Goal: Information Seeking & Learning: Find contact information

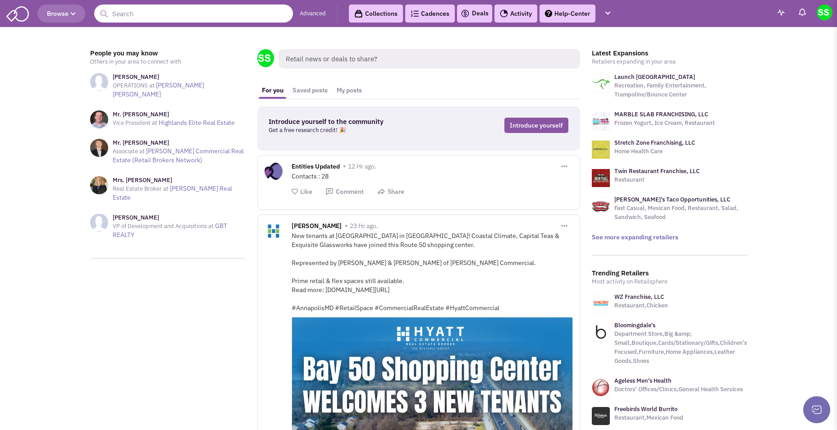
click at [182, 18] on input "text" at bounding box center [193, 14] width 199 height 18
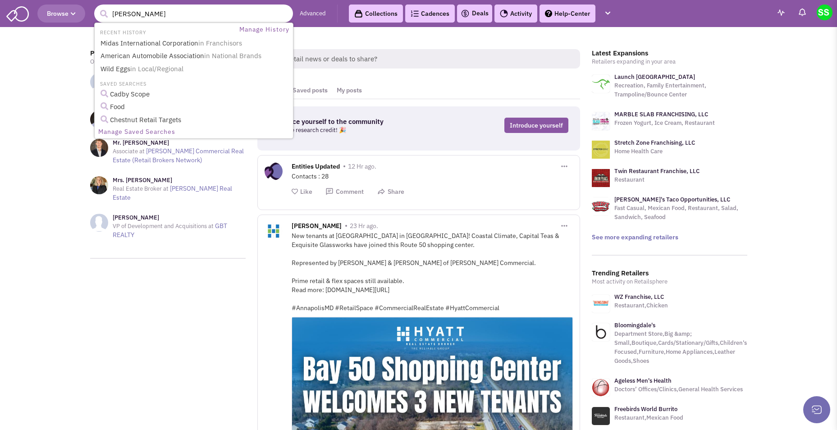
type input "[PERSON_NAME]"
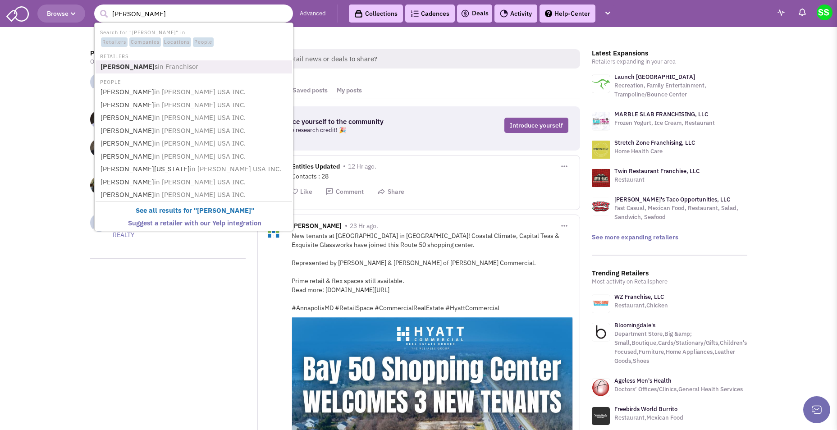
click at [158, 70] on span "in Franchisor" at bounding box center [178, 66] width 41 height 9
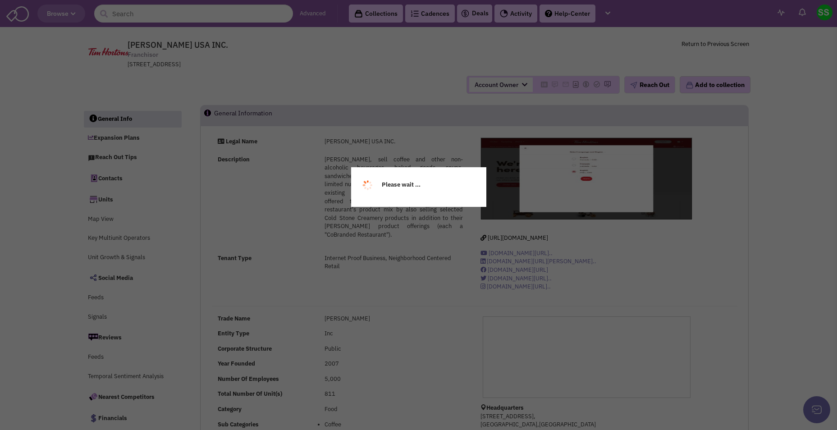
select select
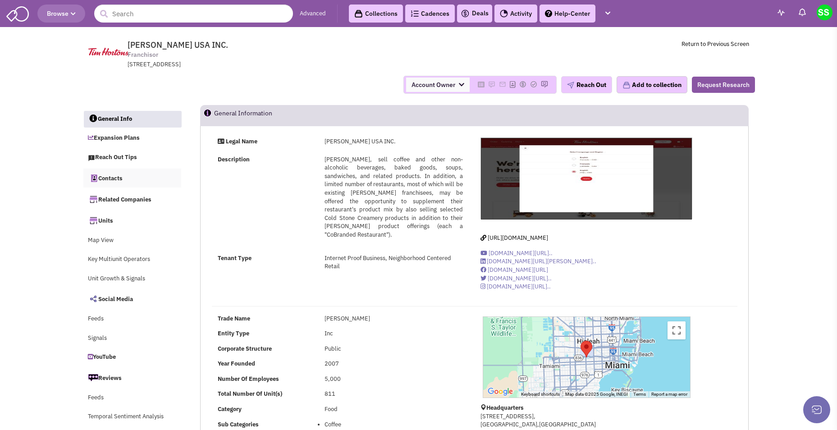
click at [124, 174] on link "Contacts" at bounding box center [132, 178] width 98 height 19
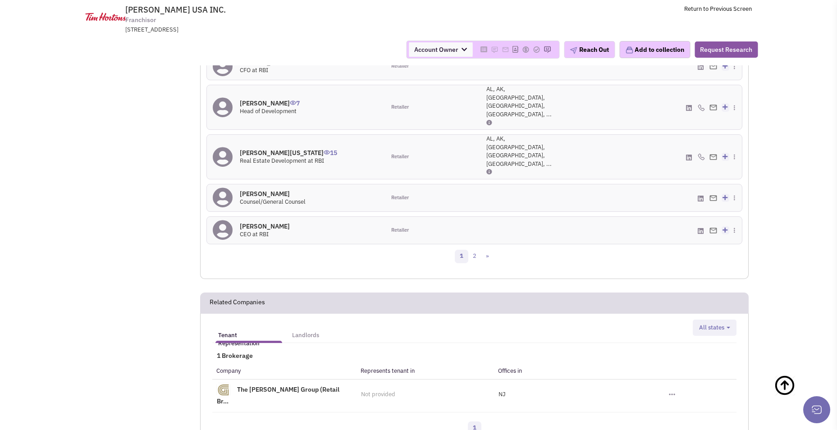
scroll to position [983, 0]
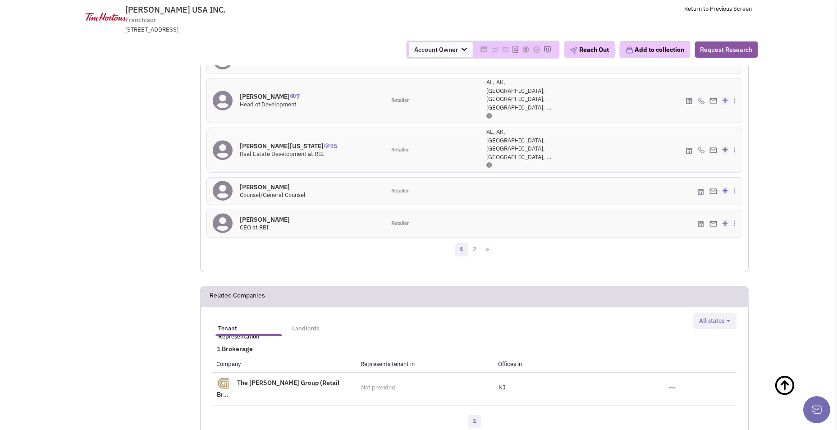
click at [473, 207] on div "More contacts: Role Territories Eric Ramsey 5 Real Estate Manager Retailer MI" at bounding box center [475, 56] width 536 height 372
click at [474, 243] on link "2" at bounding box center [475, 250] width 14 height 14
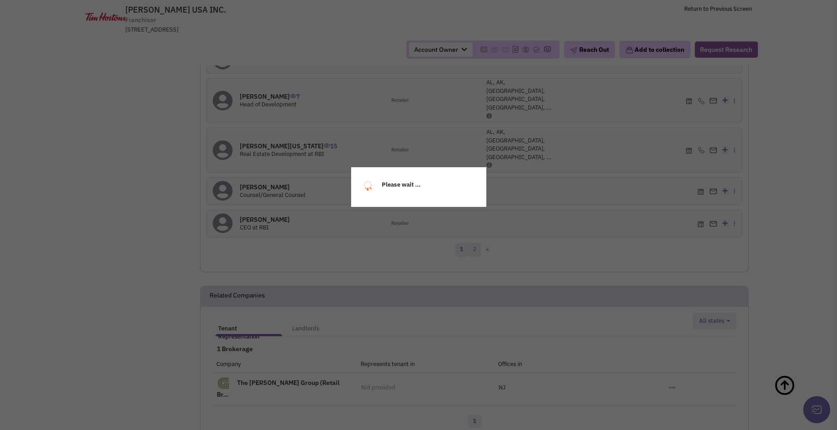
scroll to position [643, 0]
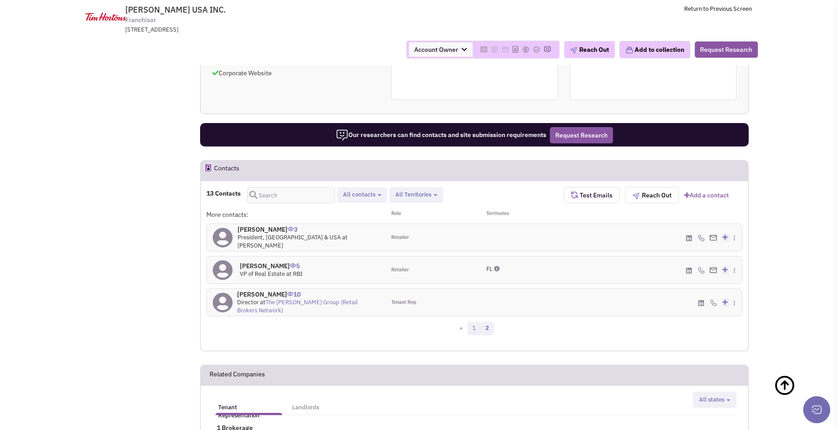
click at [474, 329] on link "1" at bounding box center [475, 329] width 14 height 14
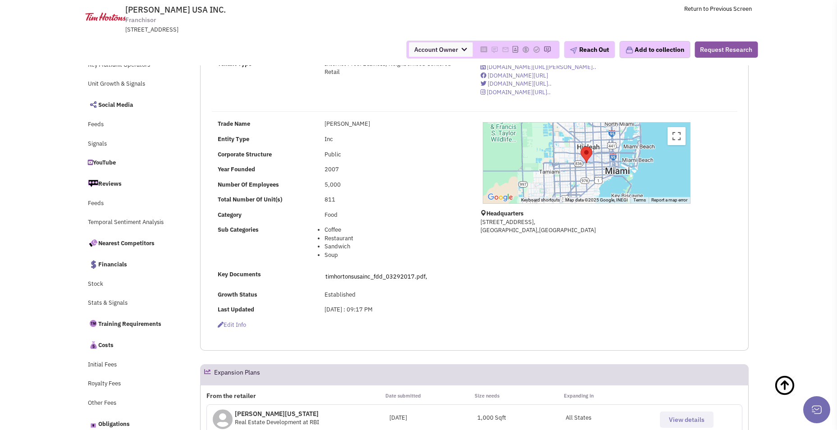
scroll to position [0, 0]
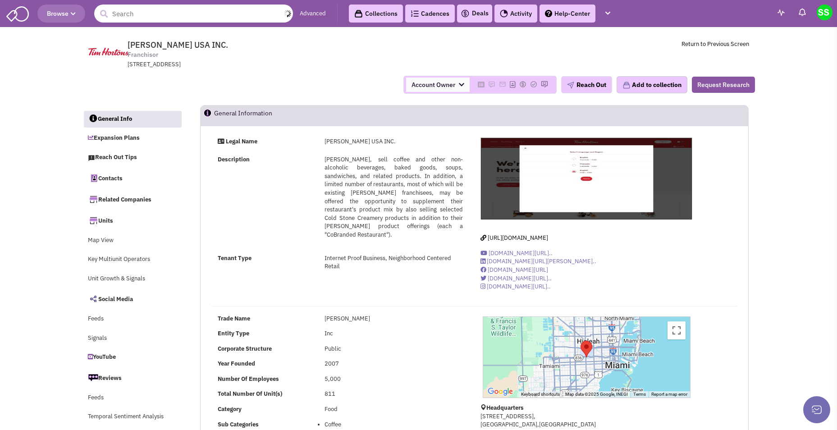
click at [179, 14] on input "text" at bounding box center [193, 14] width 199 height 18
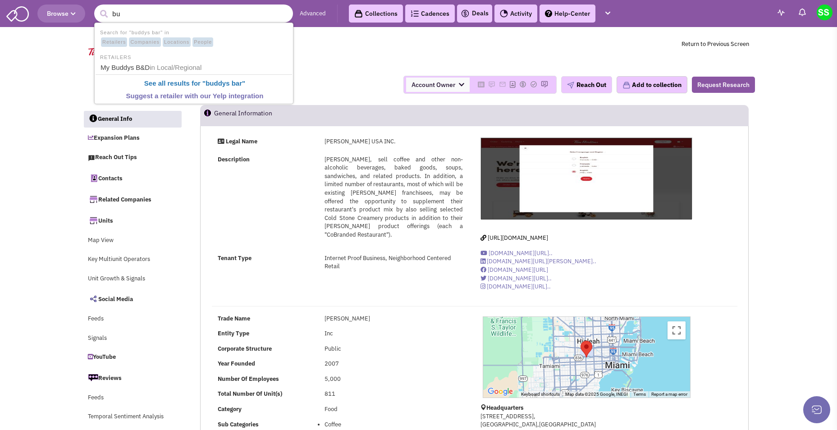
type input "b"
